Goal: Task Accomplishment & Management: Complete application form

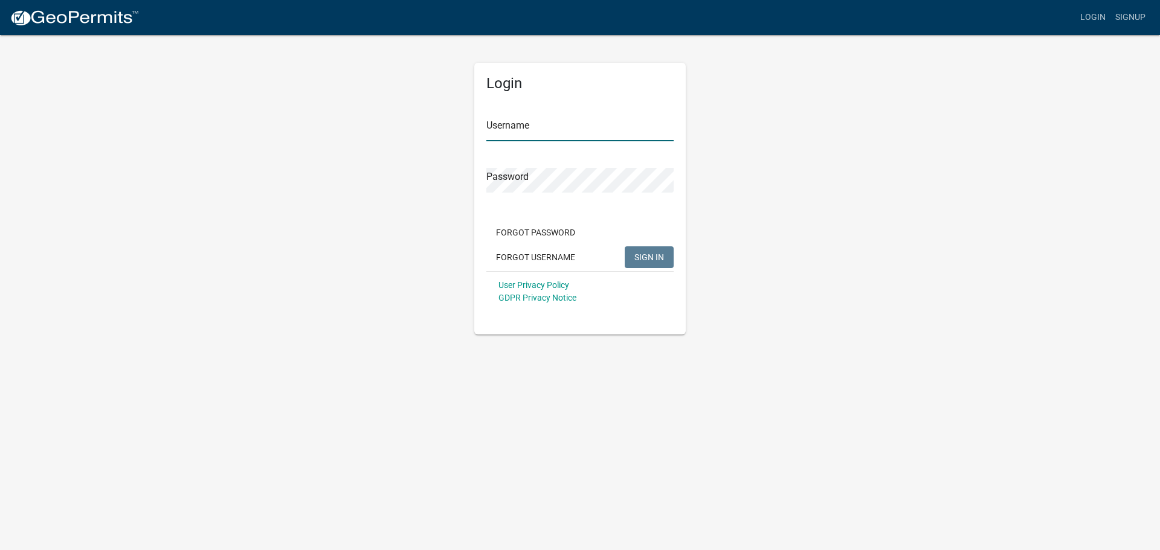
type input "cmerritt"
click at [641, 256] on span "SIGN IN" at bounding box center [649, 257] width 30 height 10
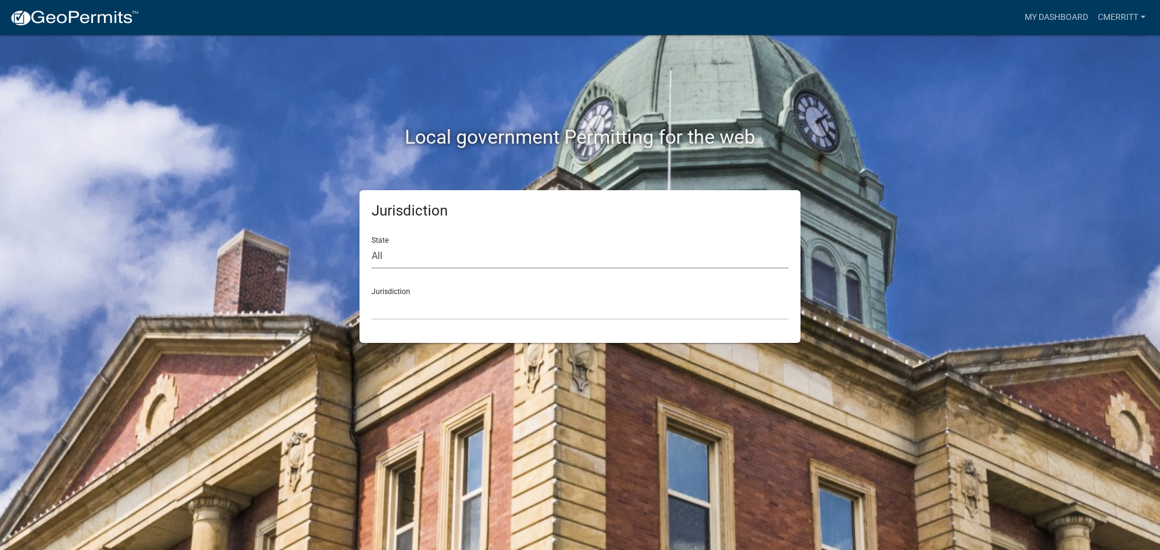
click at [385, 260] on select "All [US_STATE] [US_STATE] [US_STATE] [US_STATE] [US_STATE] [US_STATE] [US_STATE…" at bounding box center [580, 256] width 417 height 25
select select "[US_STATE]"
click at [372, 244] on select "All [US_STATE] [US_STATE] [US_STATE] [US_STATE] [US_STATE] [US_STATE] [US_STATE…" at bounding box center [580, 256] width 417 height 25
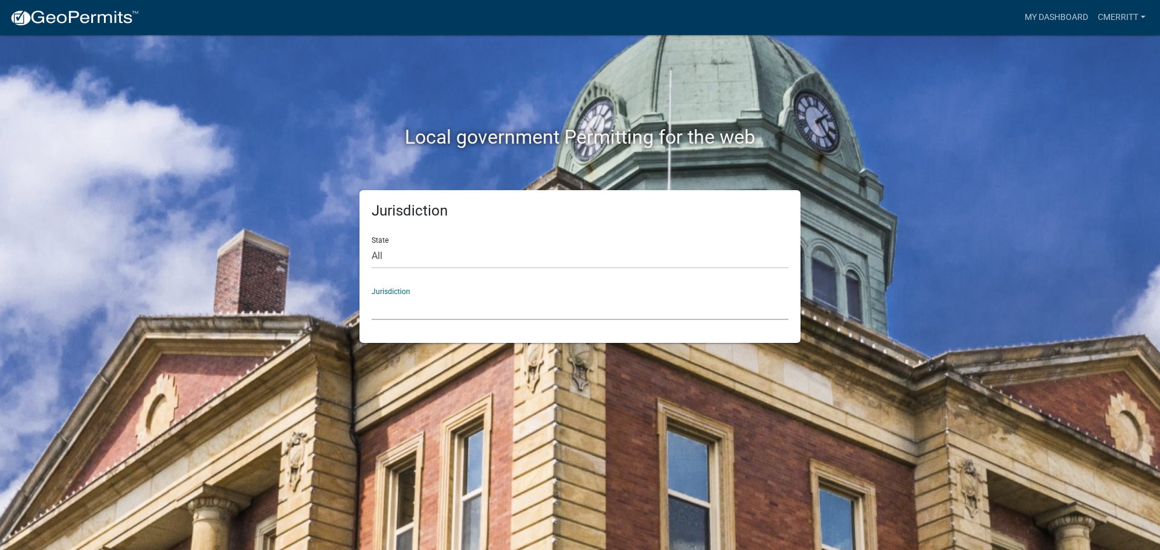
click at [399, 316] on select "City of [GEOGRAPHIC_DATA], [US_STATE] City of [GEOGRAPHIC_DATA], [US_STATE] Cit…" at bounding box center [580, 307] width 417 height 25
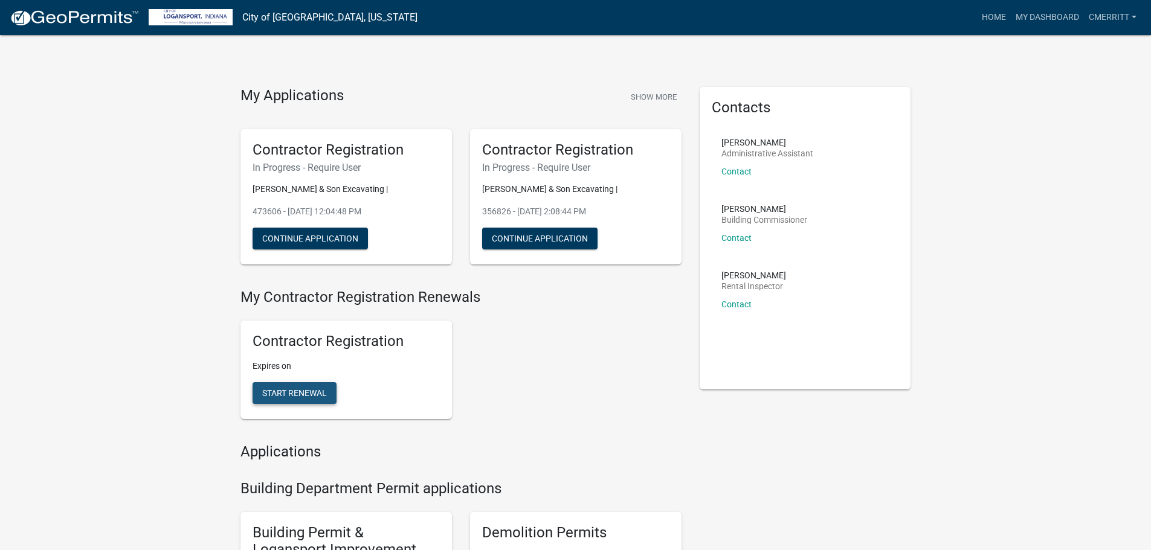
click at [302, 394] on span "Start Renewal" at bounding box center [294, 393] width 65 height 10
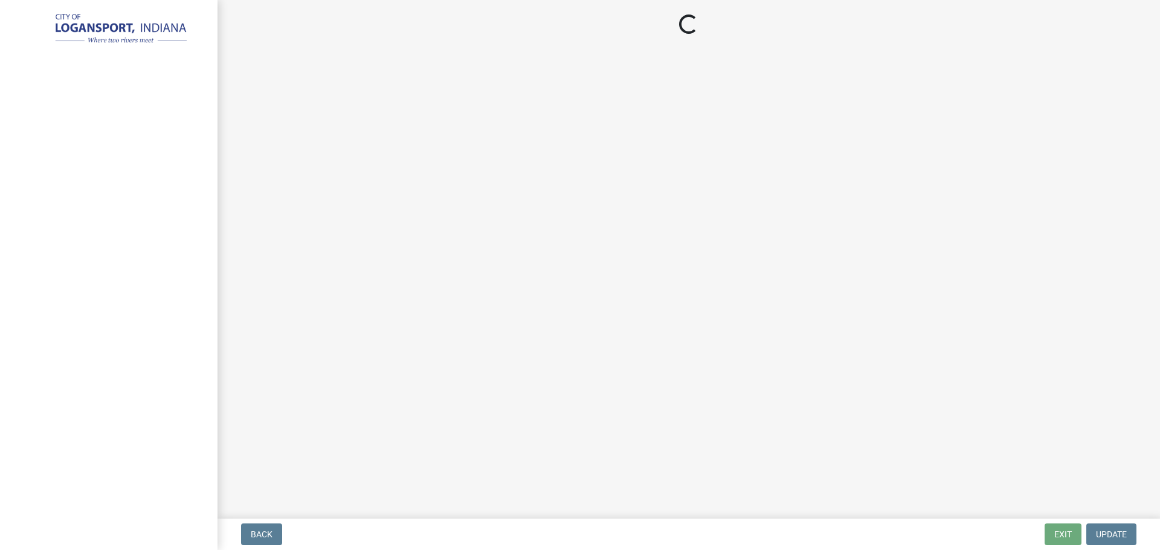
select select "IN"
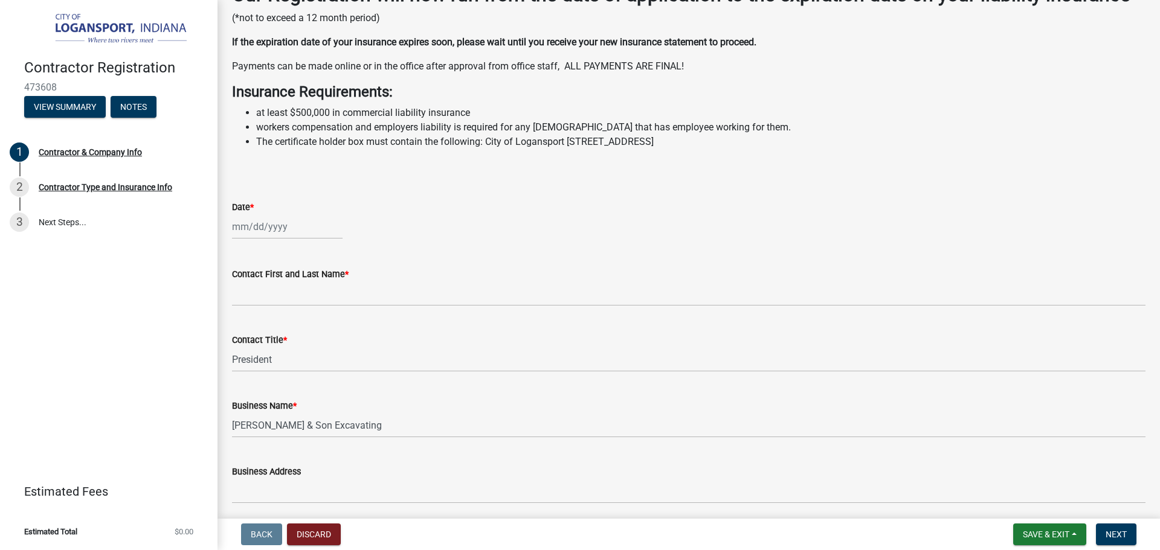
scroll to position [208, 0]
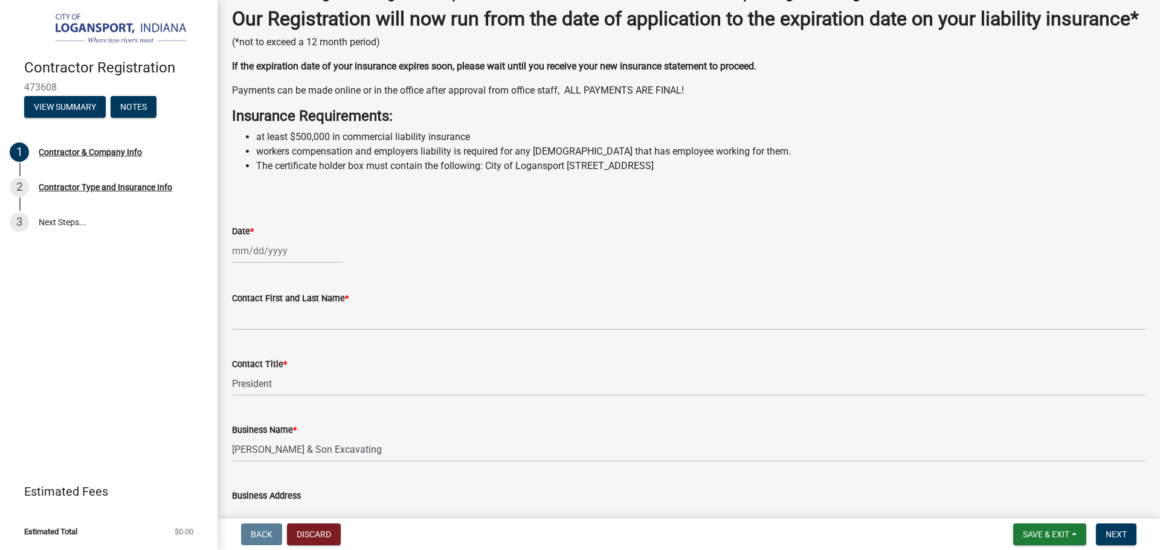
click at [243, 263] on div at bounding box center [287, 251] width 111 height 25
select select "9"
select select "2025"
click at [305, 325] on div "4" at bounding box center [301, 315] width 19 height 19
type input "[DATE]"
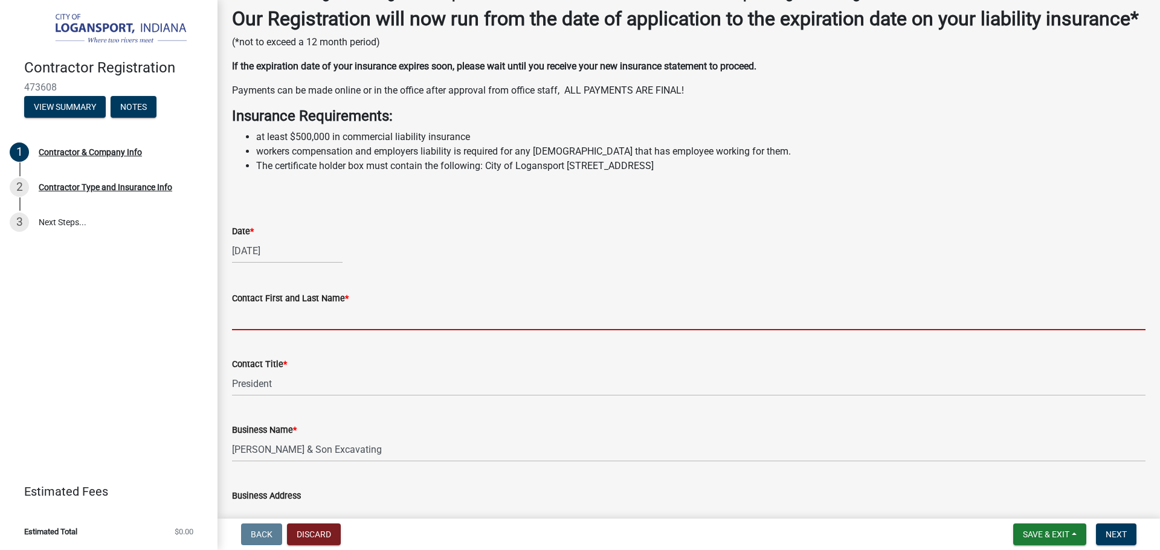
click at [305, 330] on input "Contact First and Last Name *" at bounding box center [689, 318] width 914 height 25
type input "[PERSON_NAME]"
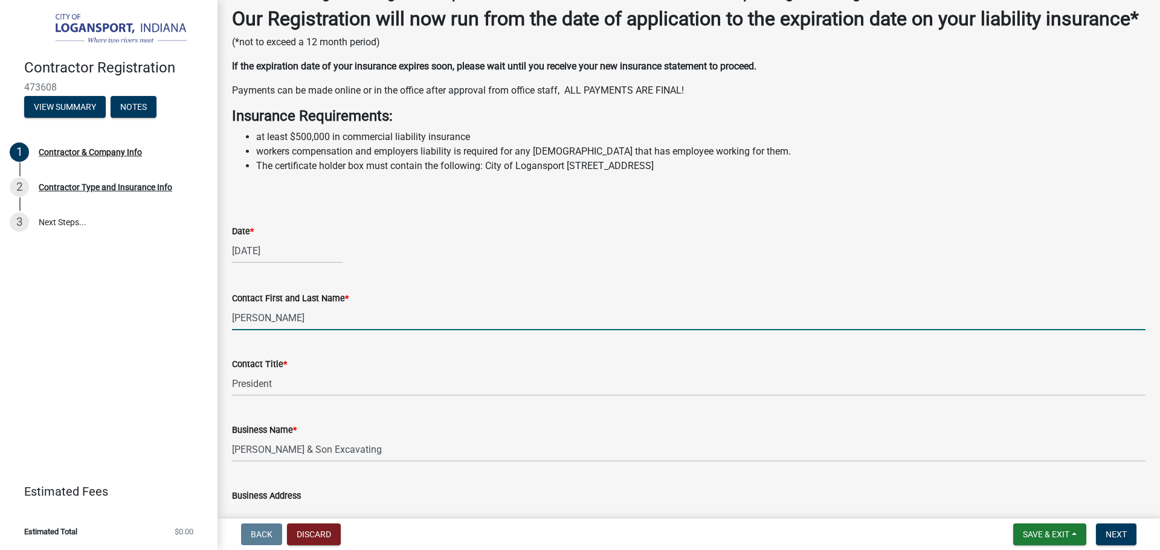
type input "[STREET_ADDRESS]"
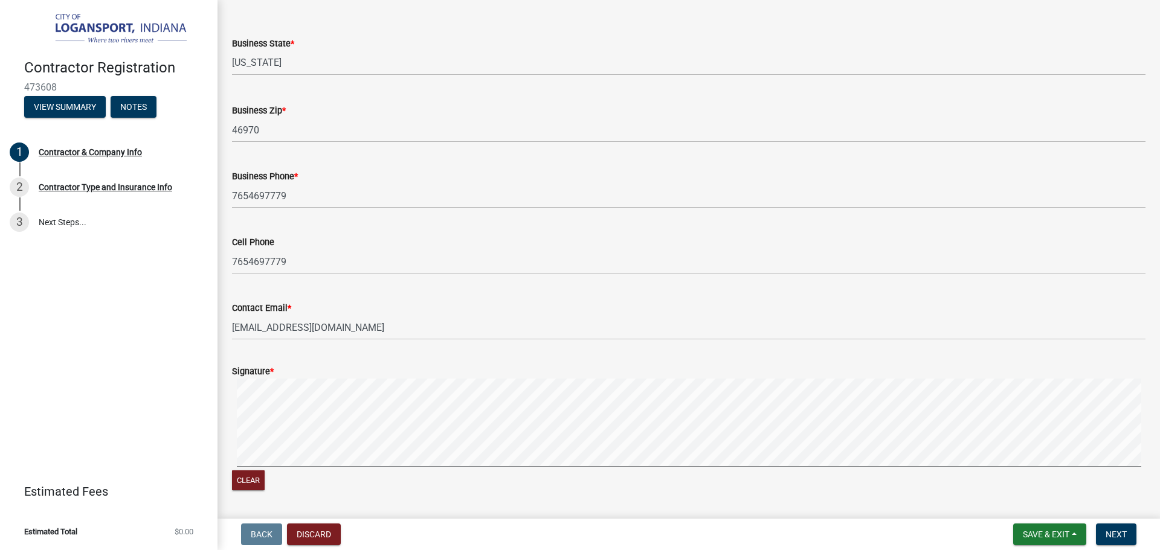
scroll to position [933, 0]
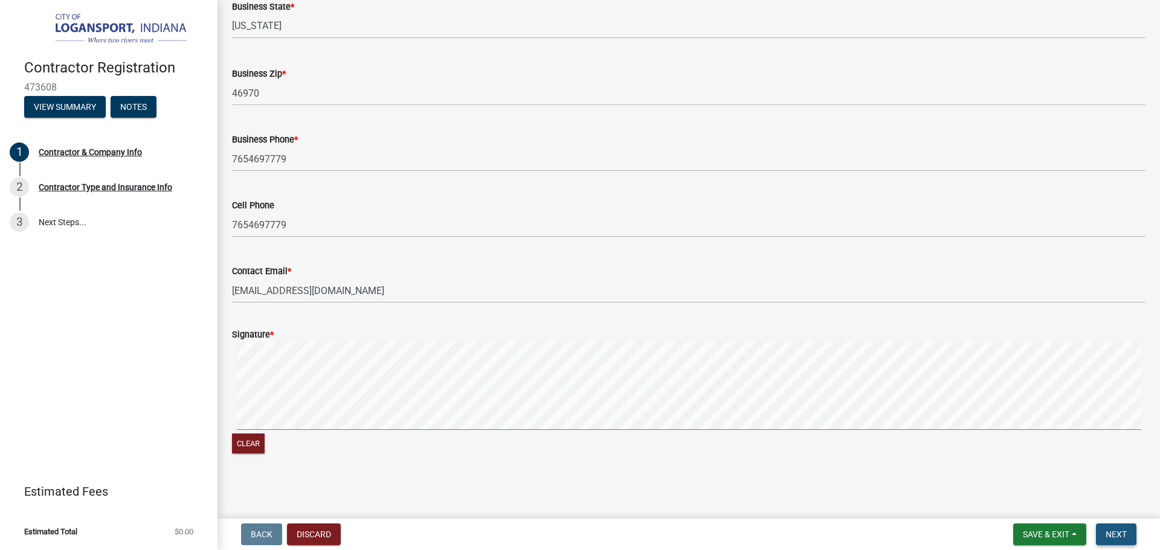
click at [1115, 540] on span "Next" at bounding box center [1116, 535] width 21 height 10
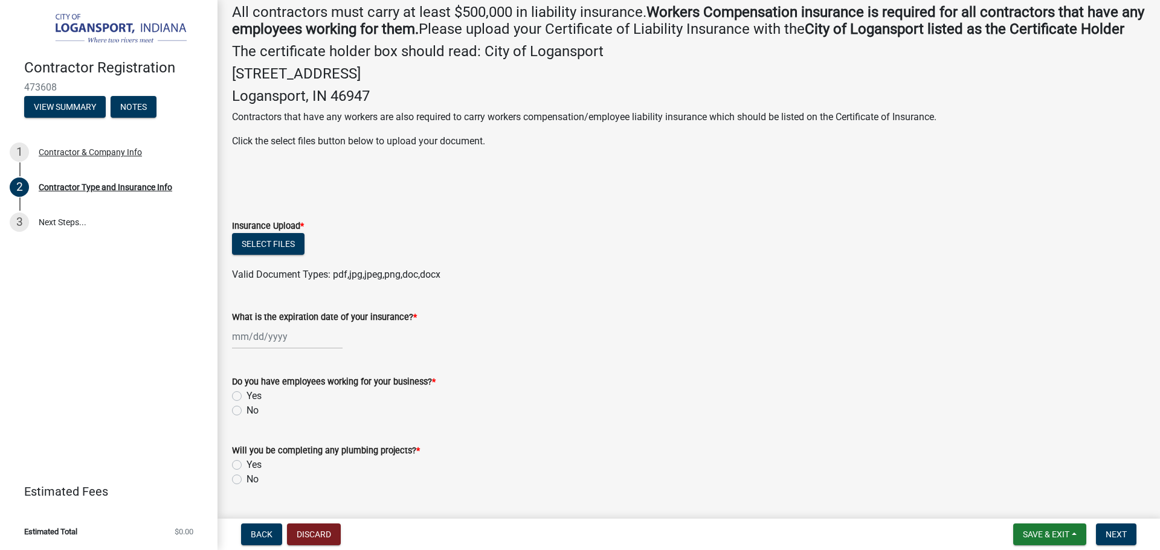
scroll to position [290, 0]
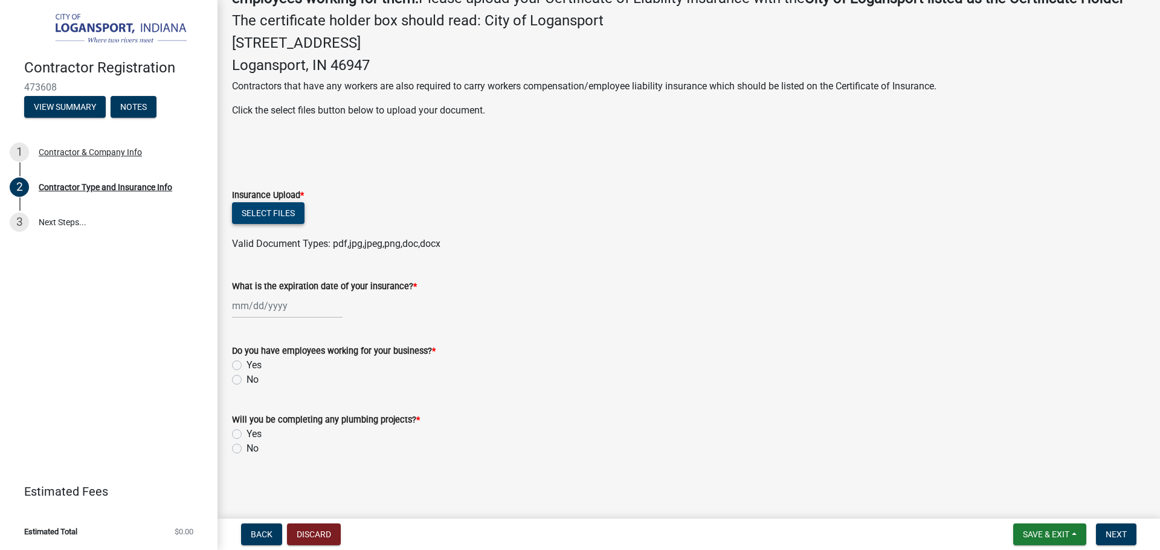
click at [280, 211] on button "Select files" at bounding box center [268, 213] width 73 height 22
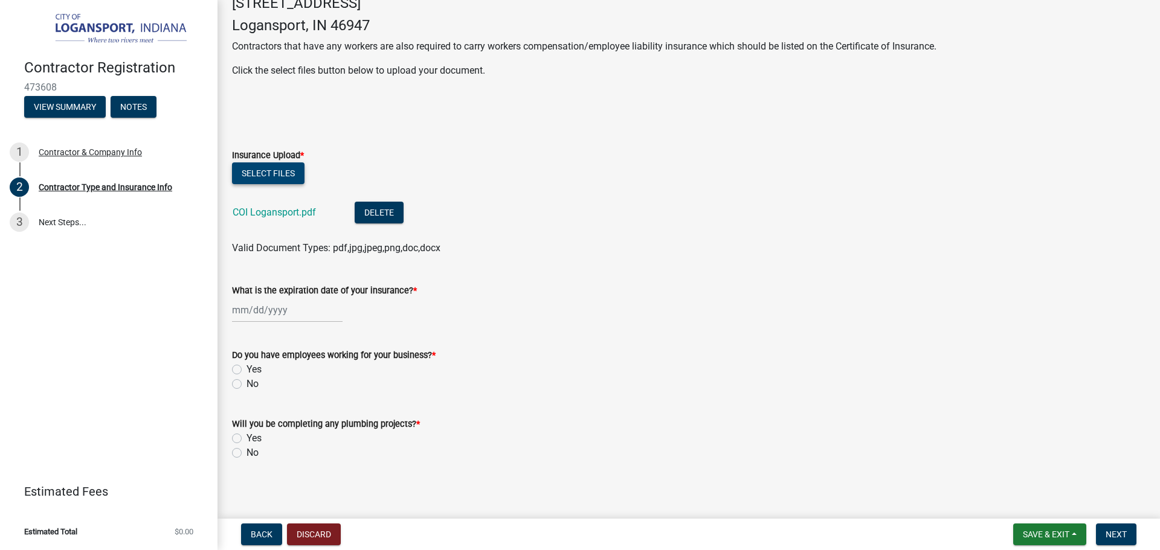
scroll to position [334, 0]
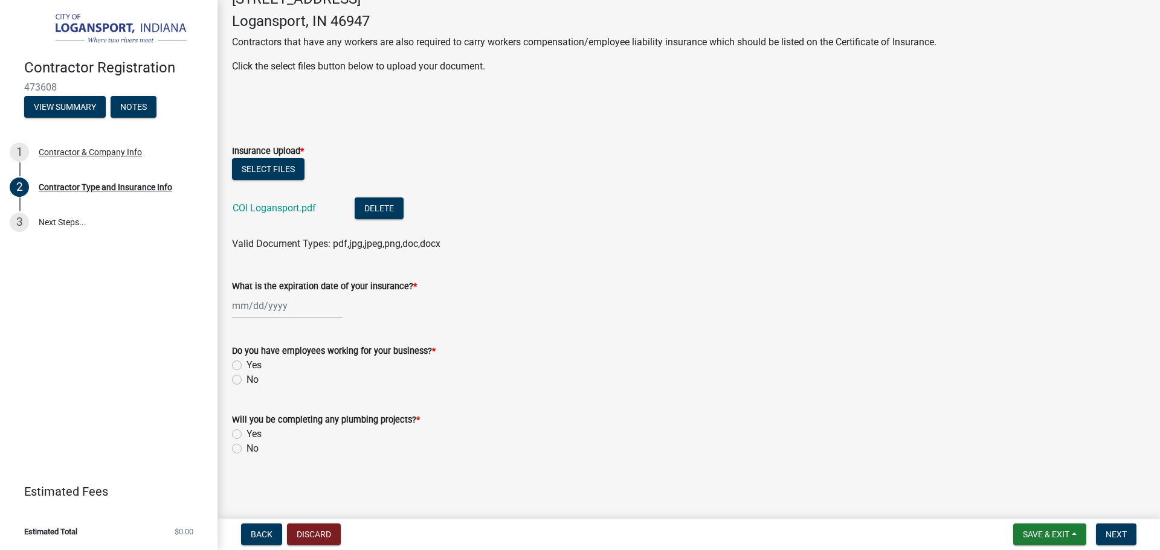
click at [242, 310] on div at bounding box center [287, 306] width 111 height 25
select select "9"
select select "2025"
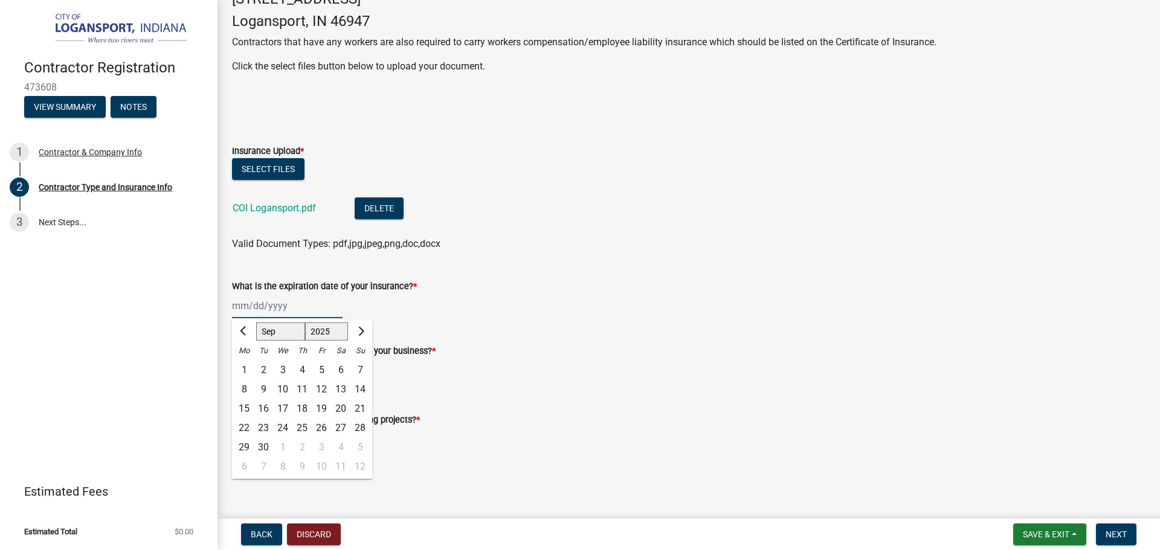
click at [282, 330] on select "Jan Feb Mar Apr May Jun [DATE] Aug Sep Oct Nov Dec" at bounding box center [280, 332] width 49 height 18
select select "8"
click at [256, 323] on select "Jan Feb Mar Apr May Jun [DATE] Aug Sep Oct Nov Dec" at bounding box center [280, 332] width 49 height 18
click at [309, 322] on ngb-datepicker-navigation "[PERSON_NAME] Feb Mar Apr [PERSON_NAME][DATE] Oct Nov [DATE] 1526 1527 1528 152…" at bounding box center [302, 331] width 140 height 19
select select "2026"
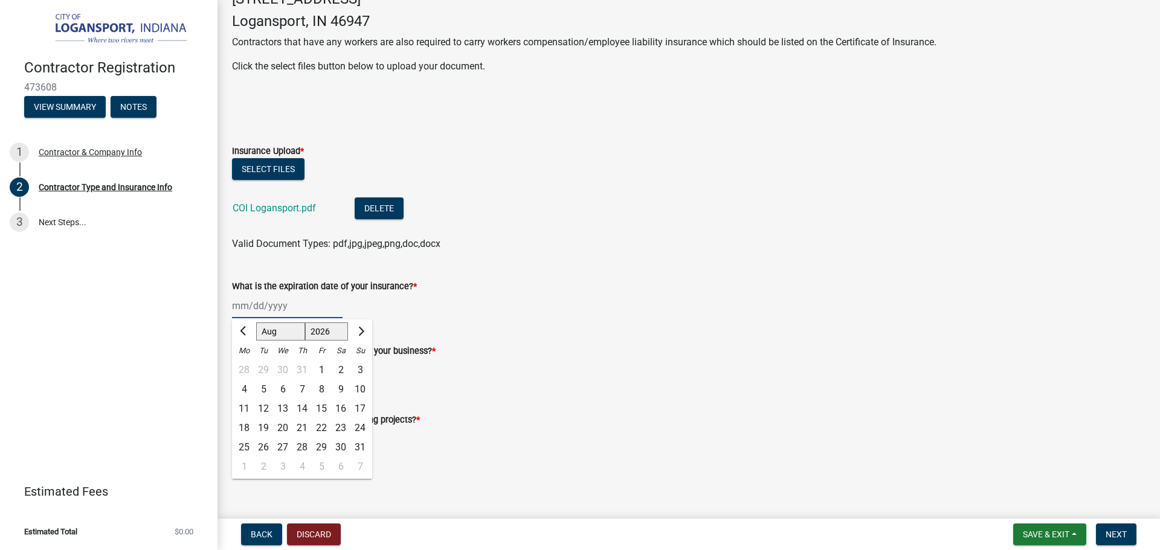
click at [305, 323] on select "1525 1526 1527 1528 1529 1530 1531 1532 1533 1534 1535 1536 1537 1538 1539 1540…" at bounding box center [327, 332] width 44 height 18
click at [301, 429] on div "20" at bounding box center [301, 428] width 19 height 19
type input "[DATE]"
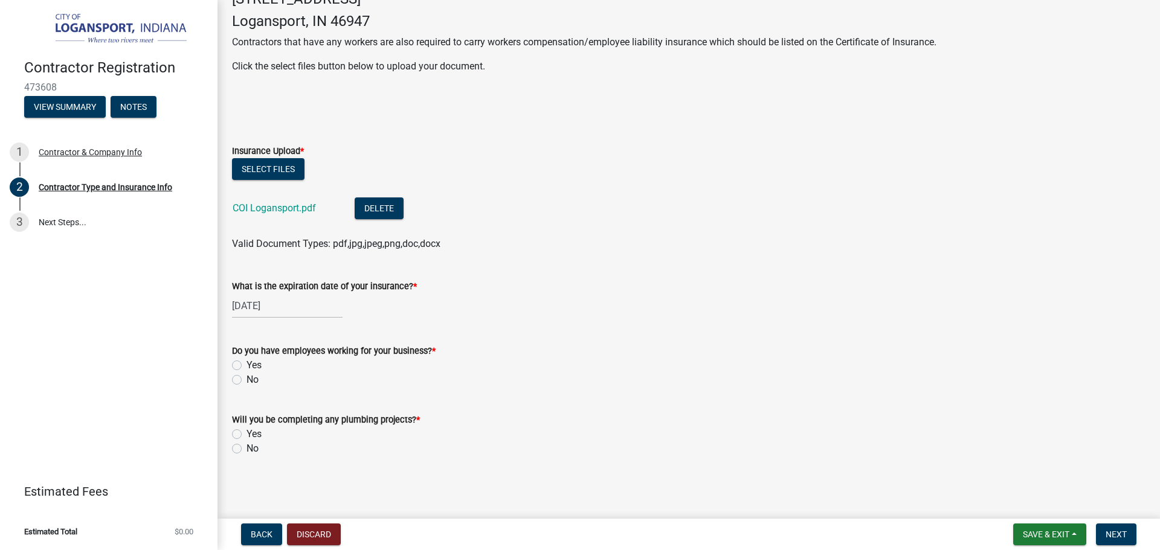
click at [247, 363] on label "Yes" at bounding box center [254, 365] width 15 height 15
click at [247, 363] on input "Yes" at bounding box center [251, 362] width 8 height 8
radio input "true"
click at [247, 447] on label "No" at bounding box center [253, 449] width 12 height 15
click at [247, 447] on input "No" at bounding box center [251, 446] width 8 height 8
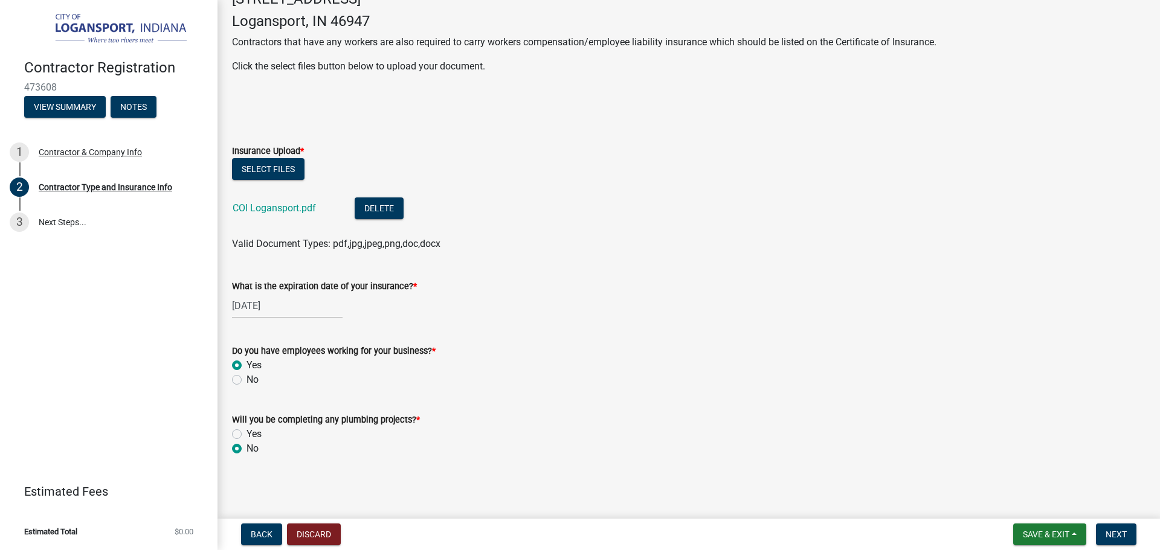
radio input "true"
click at [1126, 532] on span "Next" at bounding box center [1116, 535] width 21 height 10
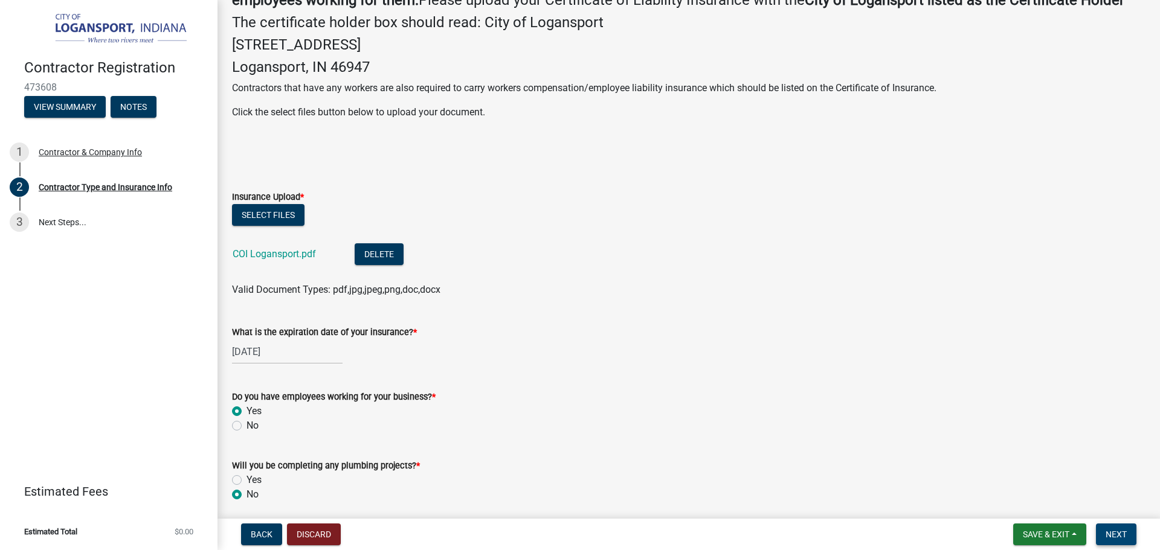
scroll to position [358, 0]
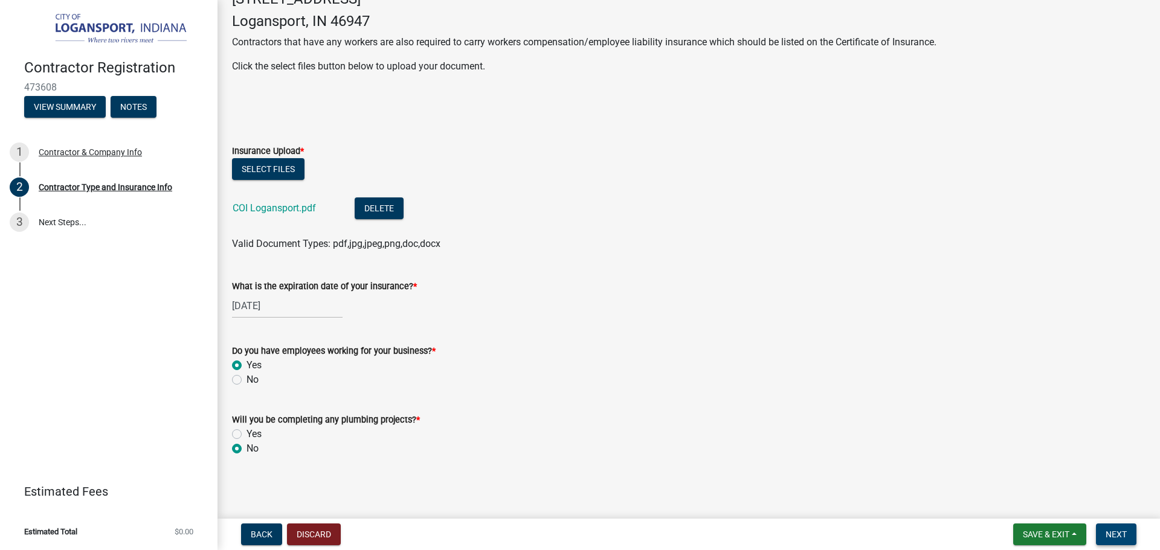
click at [1123, 533] on span "Next" at bounding box center [1116, 535] width 21 height 10
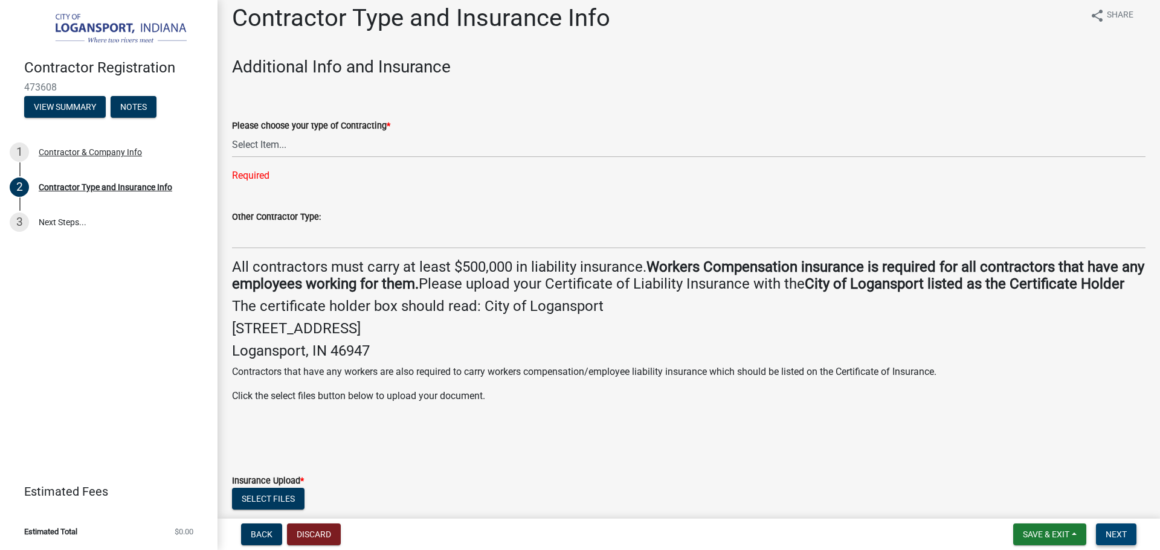
scroll to position [0, 0]
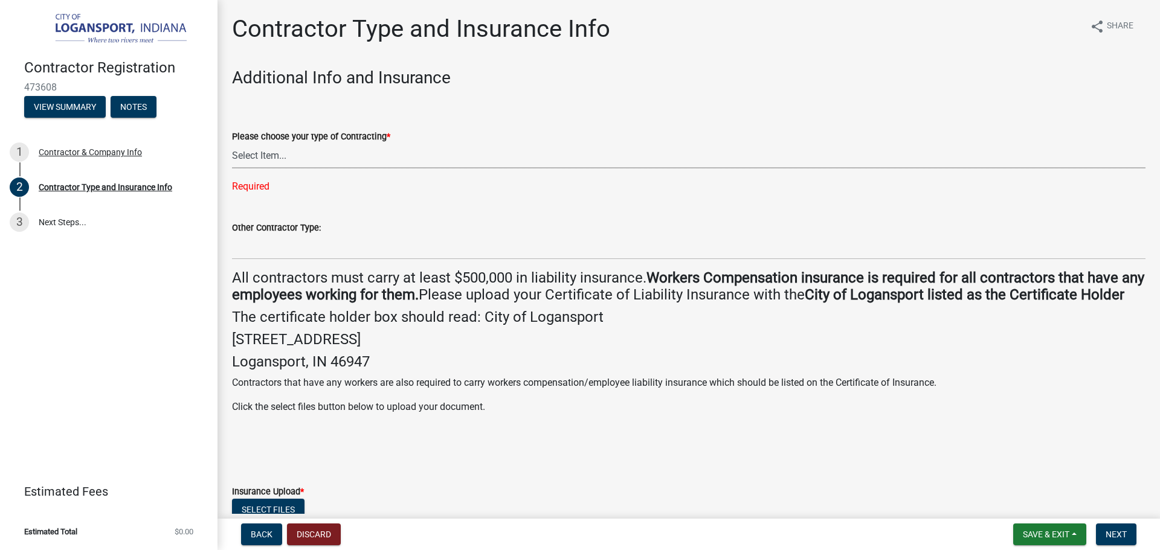
click at [305, 158] on select "Select Item... Plumber General HVAC Other Roofer Tree Service Demolition" at bounding box center [689, 156] width 914 height 25
click at [232, 144] on select "Select Item... Plumber General HVAC Other Roofer Tree Service Demolition" at bounding box center [689, 156] width 914 height 25
select select "03705ffd-7527-4ddb-a600-46f4763bc457"
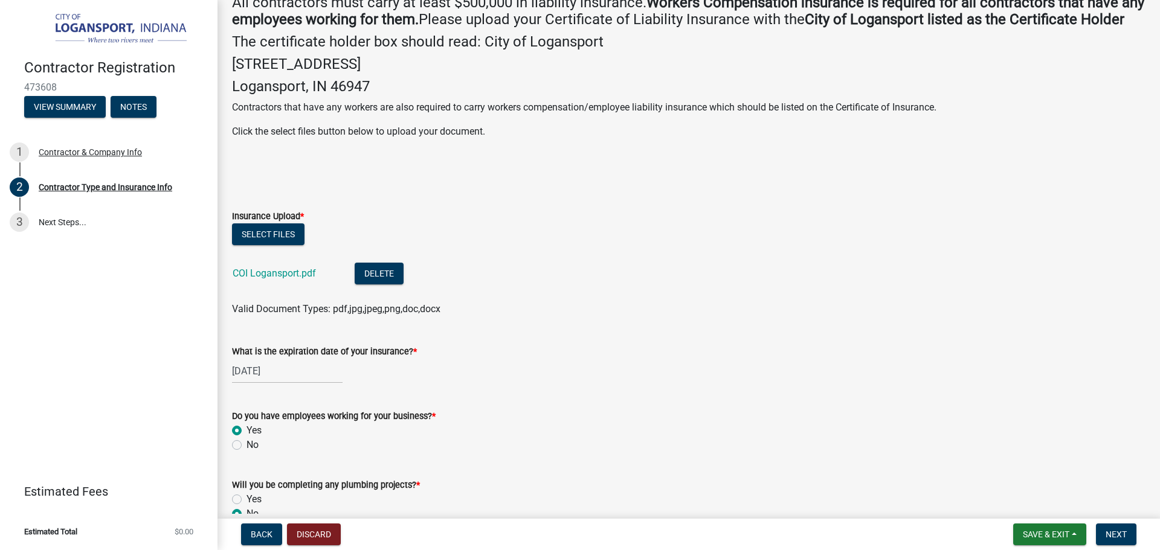
scroll to position [334, 0]
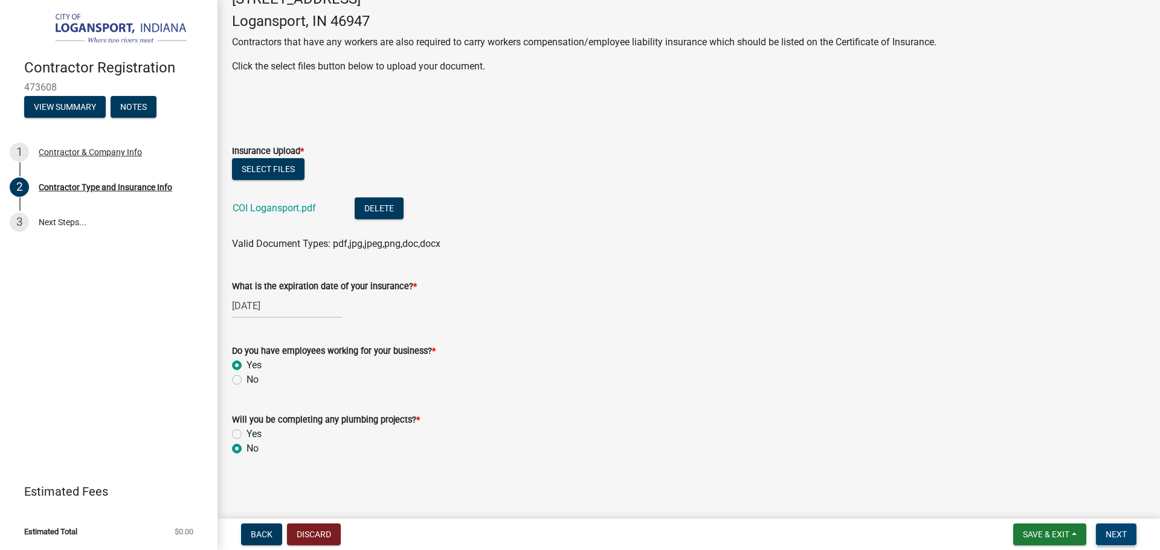
click at [1117, 537] on span "Next" at bounding box center [1116, 535] width 21 height 10
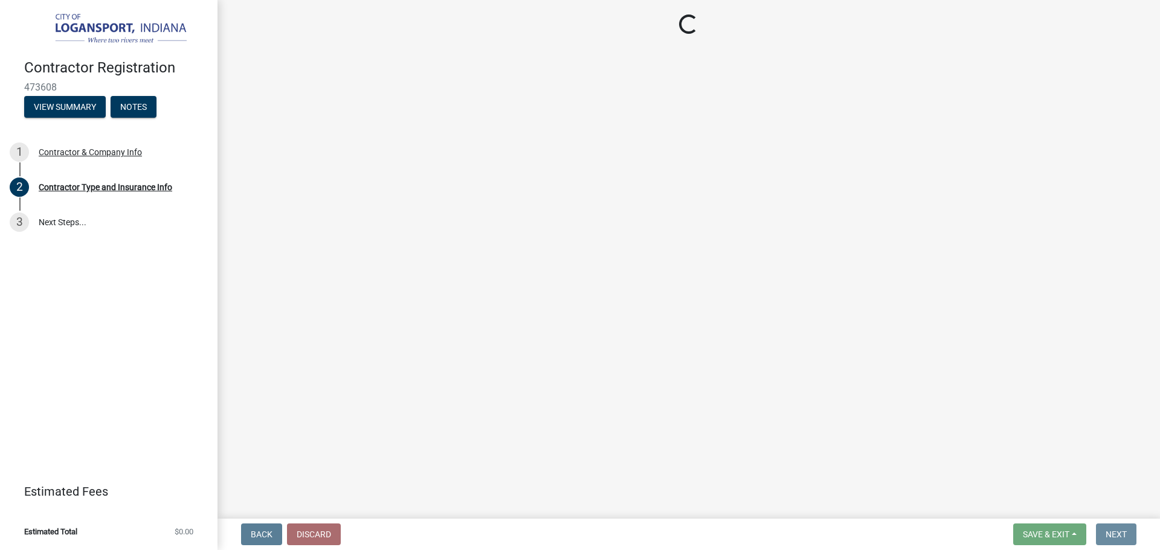
scroll to position [0, 0]
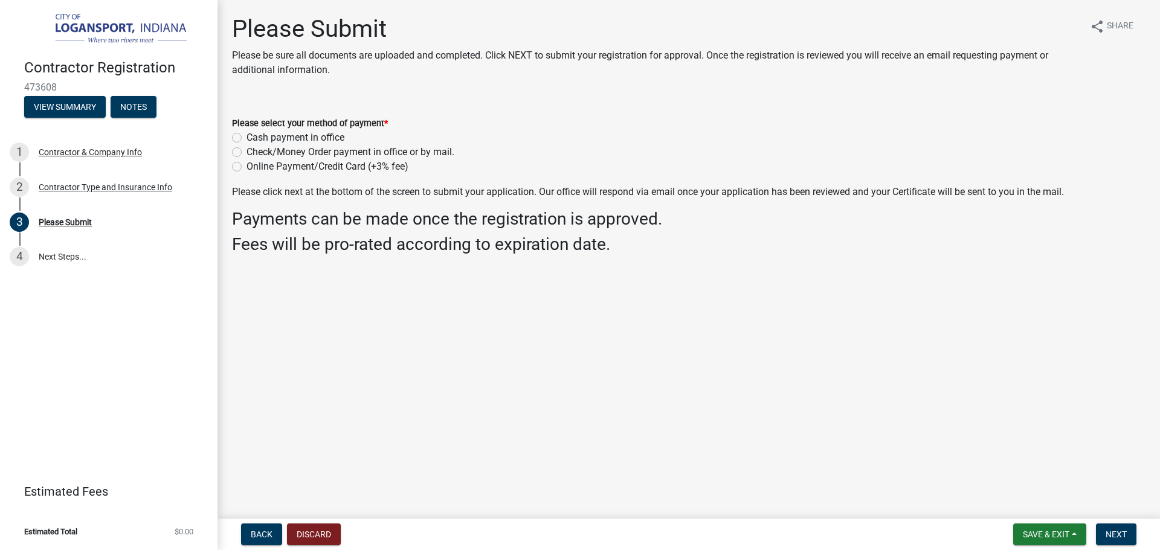
click at [247, 168] on label "Online Payment/Credit Card (+3% fee)" at bounding box center [328, 167] width 162 height 15
click at [247, 167] on input "Online Payment/Credit Card (+3% fee)" at bounding box center [251, 164] width 8 height 8
radio input "true"
click at [1116, 539] on span "Next" at bounding box center [1116, 535] width 21 height 10
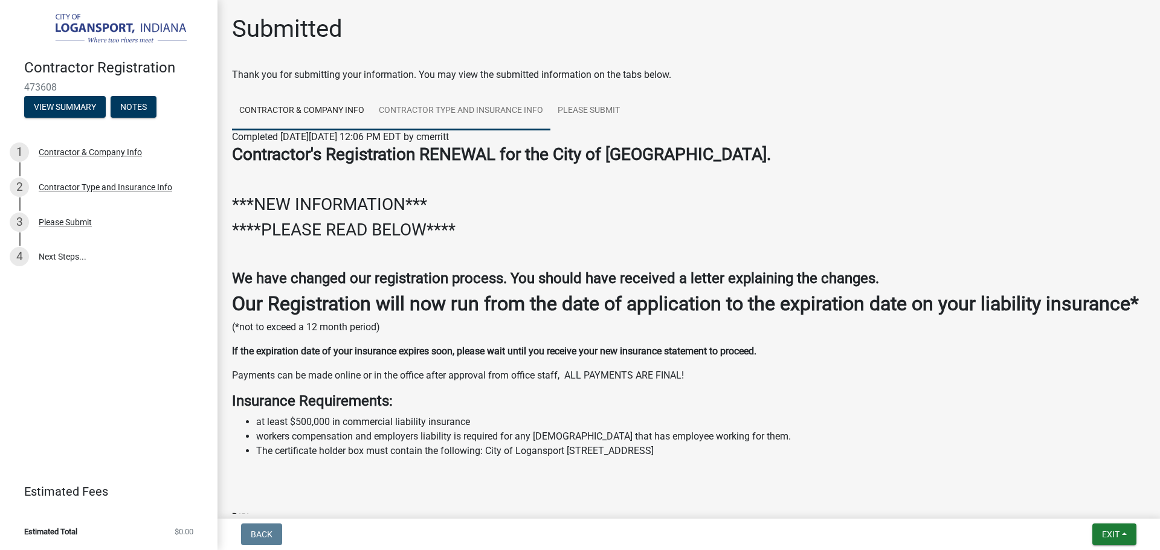
click at [495, 111] on link "Contractor Type and Insurance Info" at bounding box center [461, 111] width 179 height 39
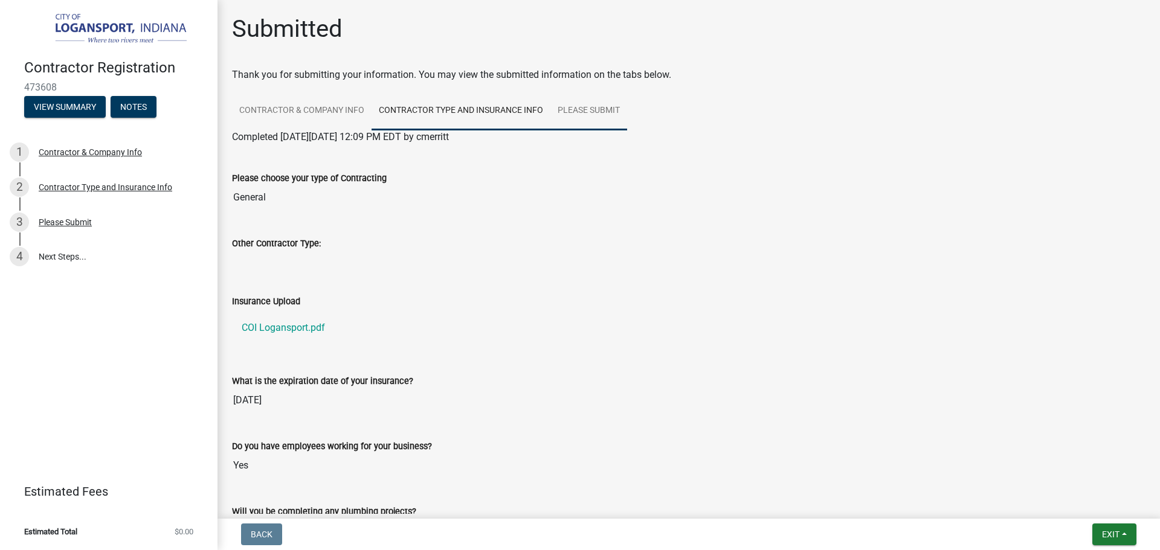
click at [584, 114] on link "Please Submit" at bounding box center [588, 111] width 77 height 39
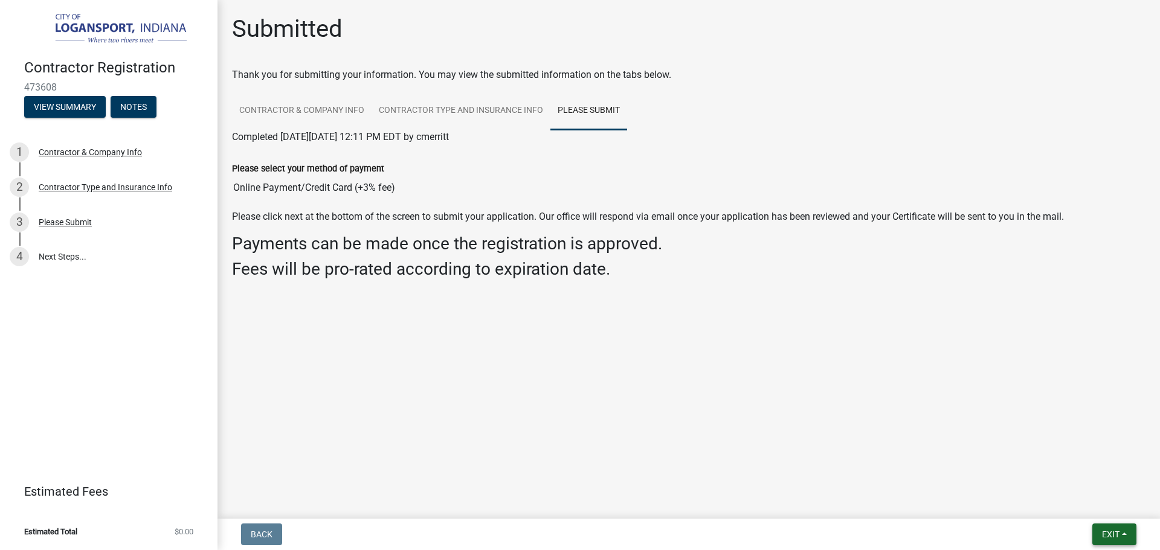
click at [1114, 529] on button "Exit" at bounding box center [1114, 535] width 44 height 22
click at [1057, 506] on button "Save & Exit" at bounding box center [1088, 503] width 97 height 29
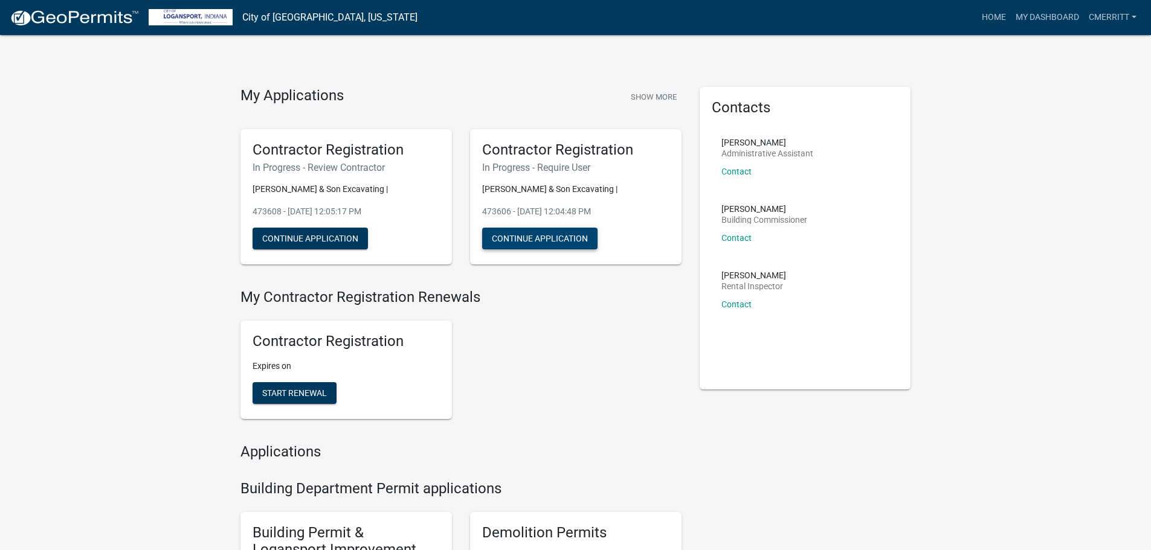
click at [566, 241] on button "Continue Application" at bounding box center [539, 239] width 115 height 22
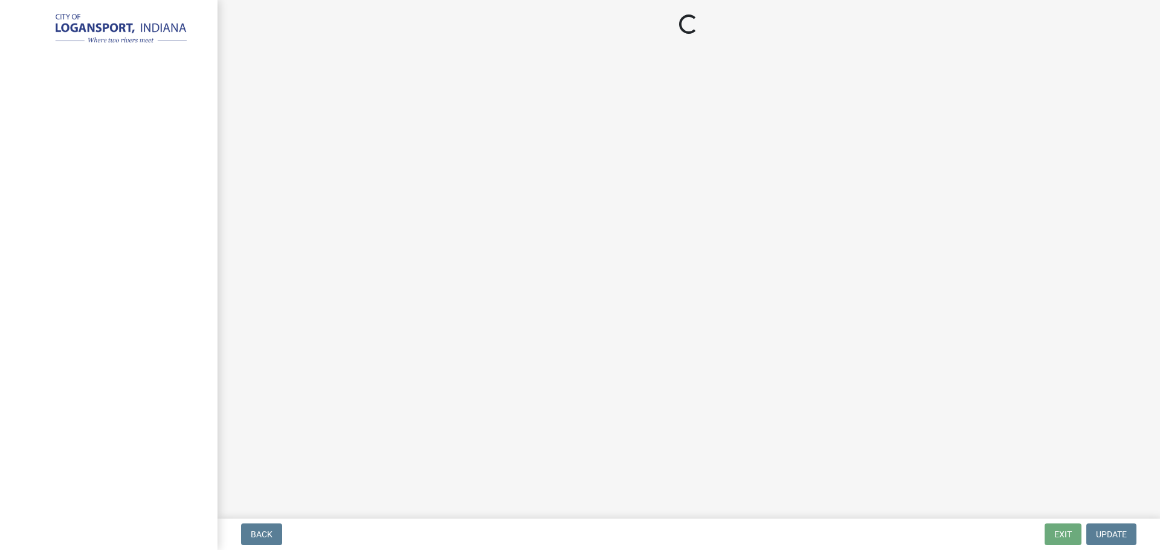
select select "IN"
